Goal: Task Accomplishment & Management: Manage account settings

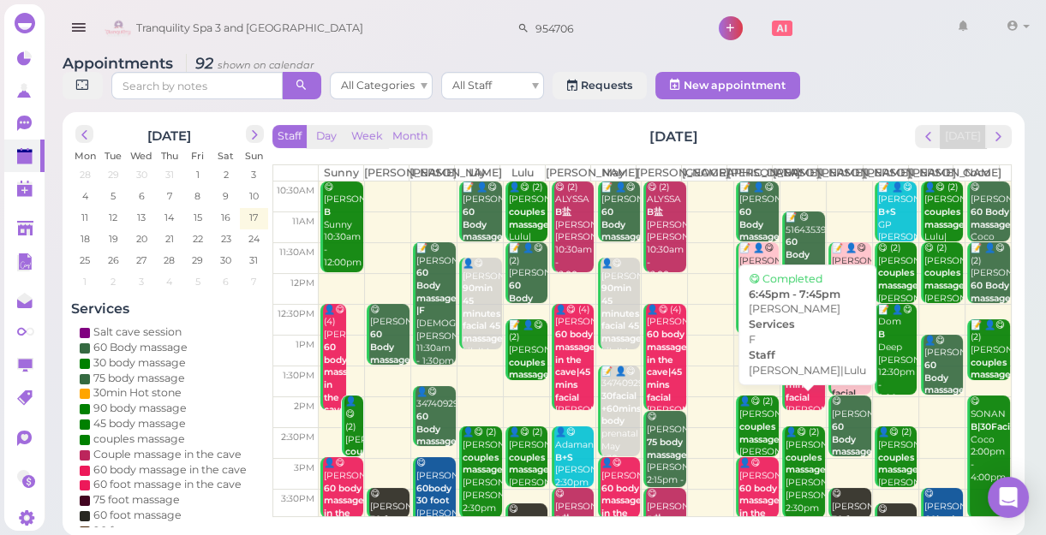
scroll to position [309, 0]
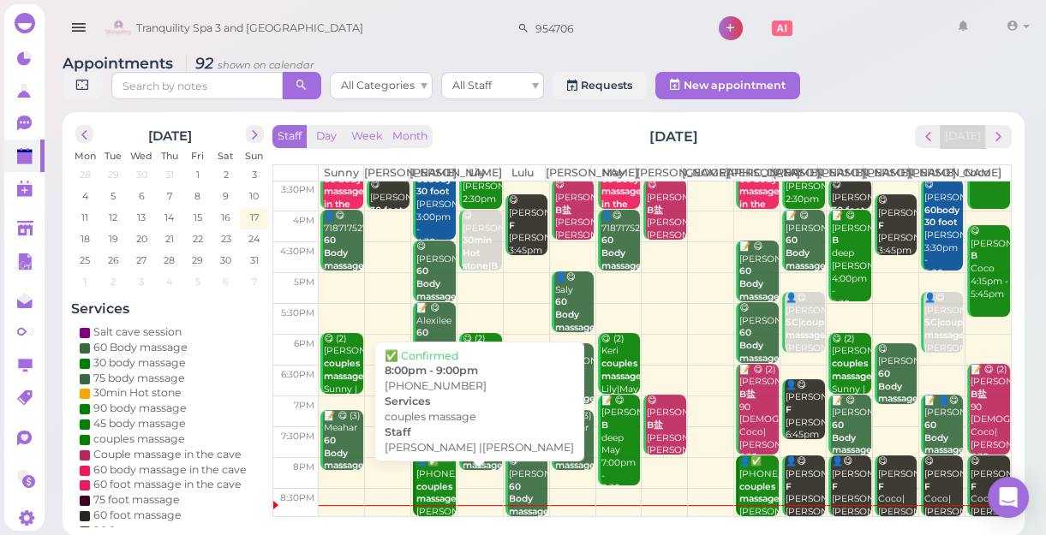
click at [433, 505] on div "👤✅ [PHONE_NUMBER] couples massage [PERSON_NAME] |[PERSON_NAME] 8:00pm - 9:00pm" at bounding box center [435, 519] width 40 height 126
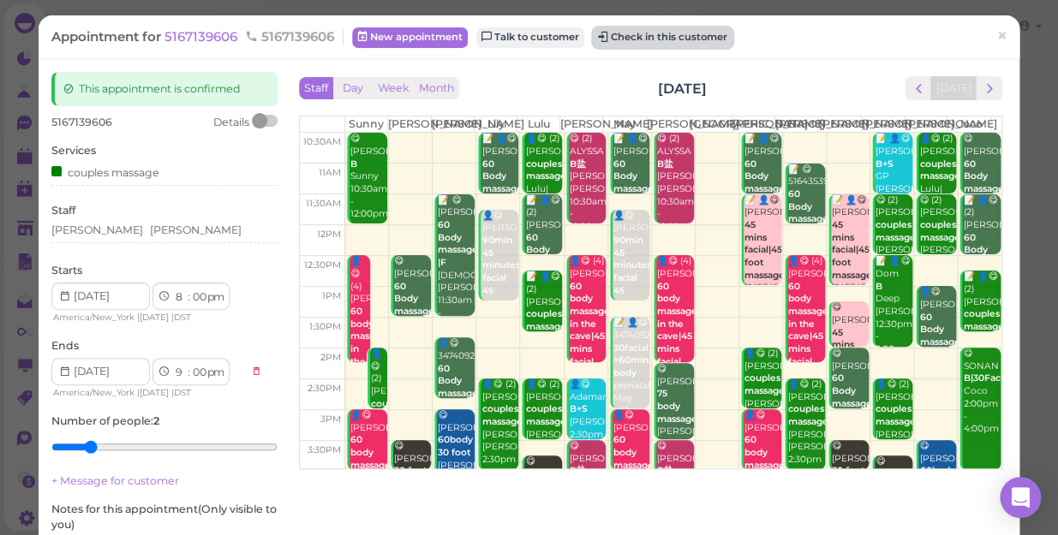
click at [671, 38] on button "Check in this customer" at bounding box center [663, 37] width 140 height 21
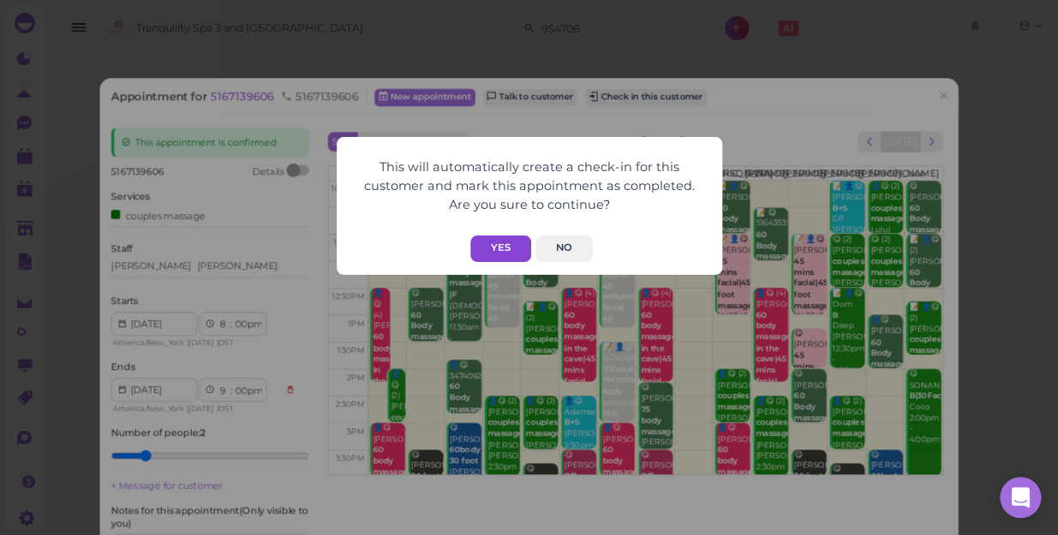
click at [504, 259] on button "Yes" at bounding box center [500, 248] width 61 height 27
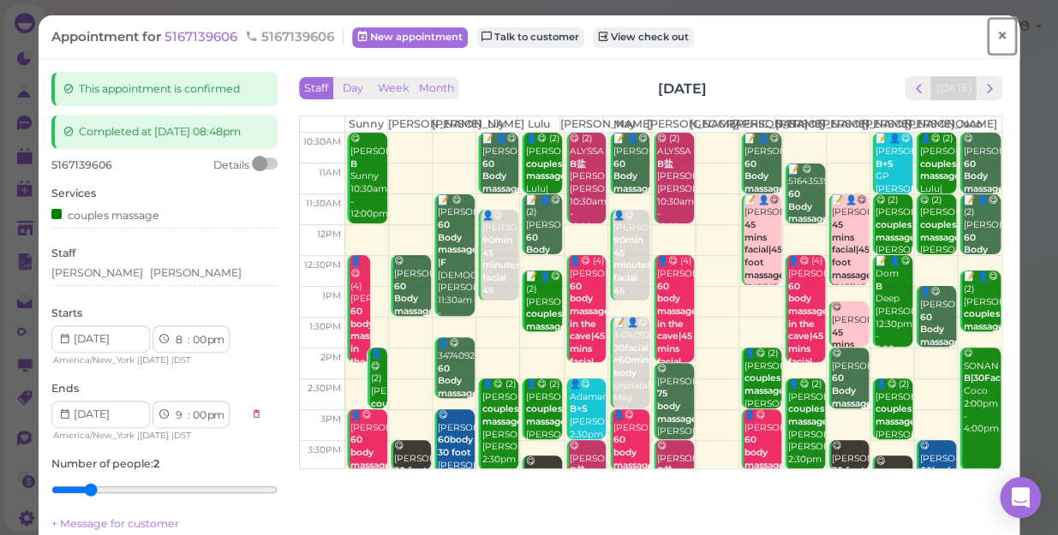
click at [996, 27] on span "×" at bounding box center [1001, 36] width 11 height 24
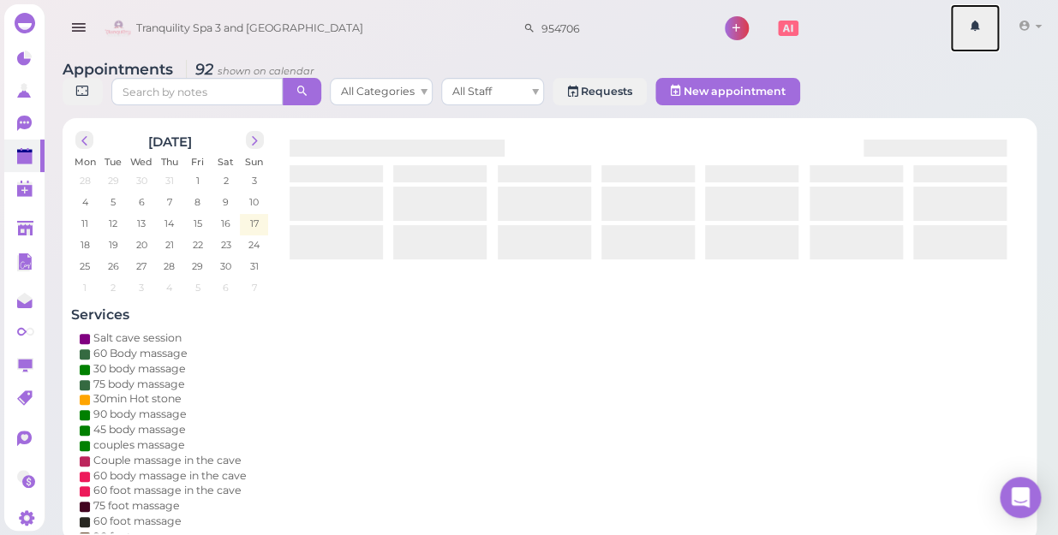
click at [984, 27] on link at bounding box center [975, 28] width 50 height 48
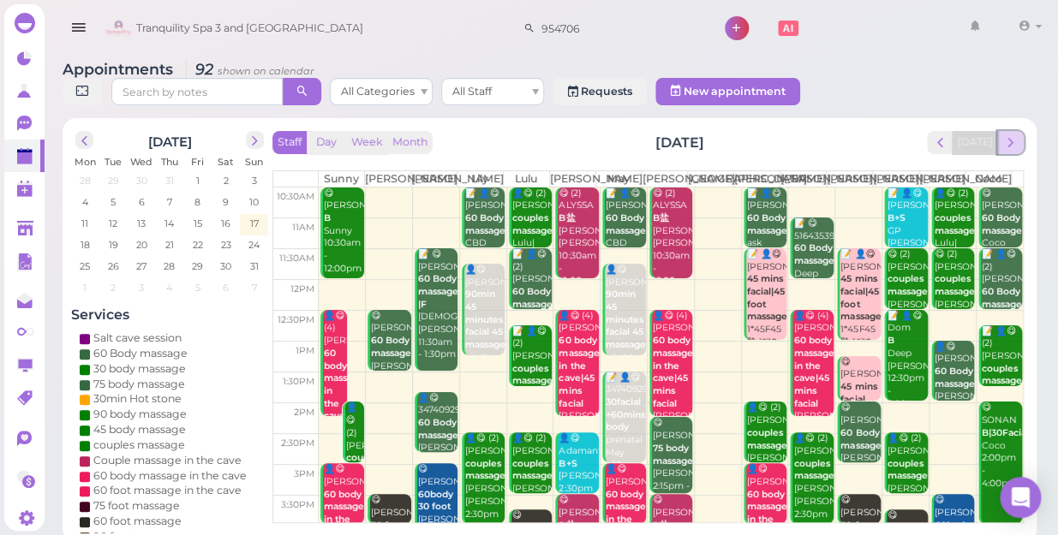
click at [1010, 134] on button "next" at bounding box center [1010, 142] width 27 height 23
